Goal: Navigation & Orientation: Find specific page/section

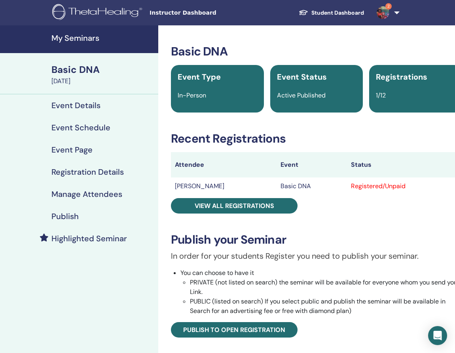
click at [307, 98] on span "Active Published" at bounding box center [301, 95] width 49 height 8
click at [71, 38] on h4 "My Seminars" at bounding box center [102, 37] width 102 height 9
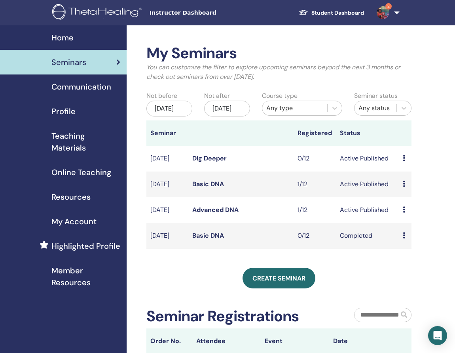
click at [228, 214] on link "Advanced DNA" at bounding box center [215, 209] width 46 height 8
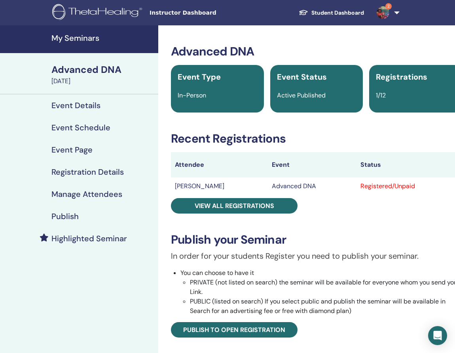
click at [382, 9] on img at bounding box center [383, 12] width 13 height 13
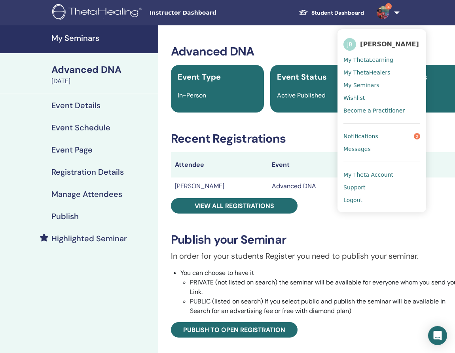
click at [372, 137] on span "Notifications" at bounding box center [361, 136] width 35 height 7
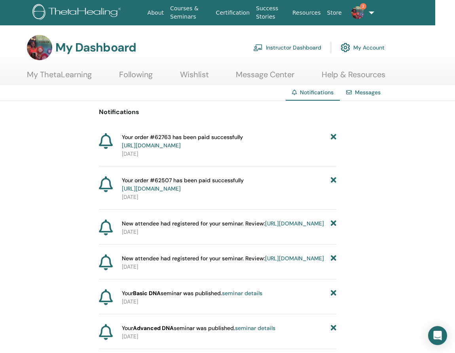
scroll to position [0, 17]
